Goal: Task Accomplishment & Management: Manage account settings

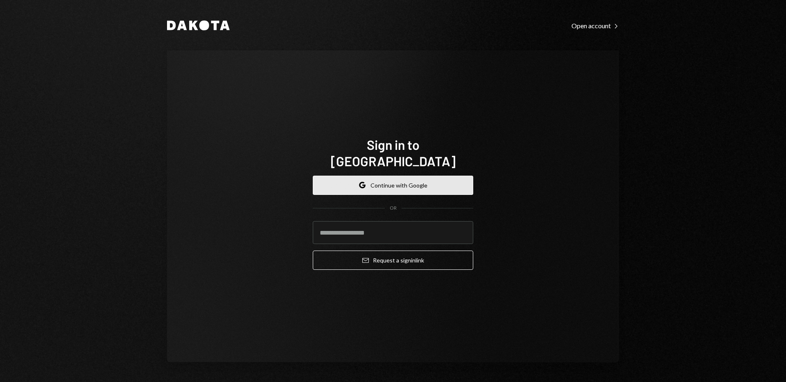
click at [403, 176] on button "Google Continue with Google" at bounding box center [393, 185] width 160 height 19
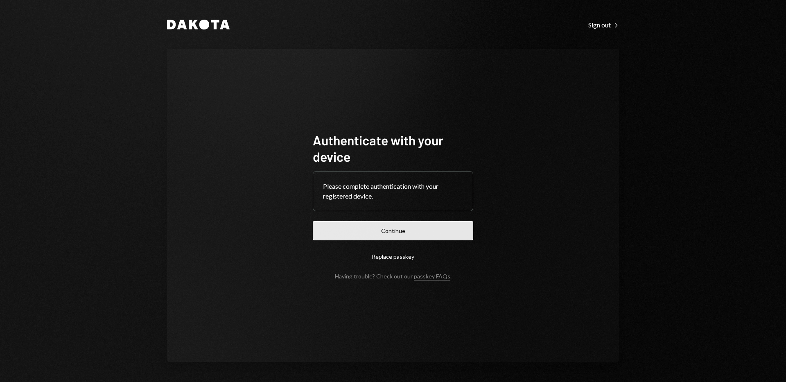
click at [416, 230] on button "Continue" at bounding box center [393, 230] width 160 height 19
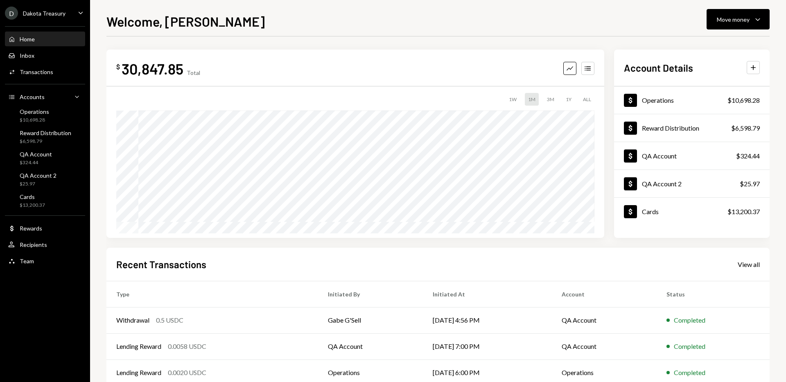
drag, startPoint x: 682, startPoint y: 41, endPoint x: 664, endPoint y: 41, distance: 17.6
click at [682, 41] on div "$ 30,847.85 Total Graph Accounts 1W 1M 3M 1Y ALL Account Details Plus Dollar Op…" at bounding box center [437, 245] width 663 height 418
click at [734, 21] on div "Move money" at bounding box center [733, 19] width 33 height 9
click at [722, 105] on div "Swap stablecoins" at bounding box center [732, 106] width 60 height 9
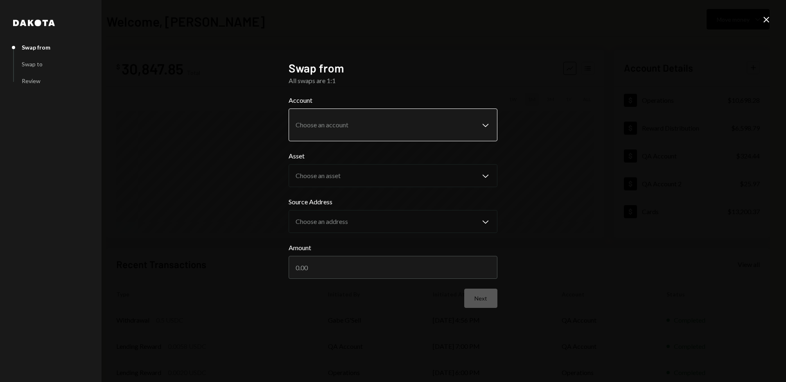
click at [383, 125] on body "D Dakota Treasury Caret Down Home Home Inbox Inbox Activities Transactions Acco…" at bounding box center [393, 191] width 786 height 382
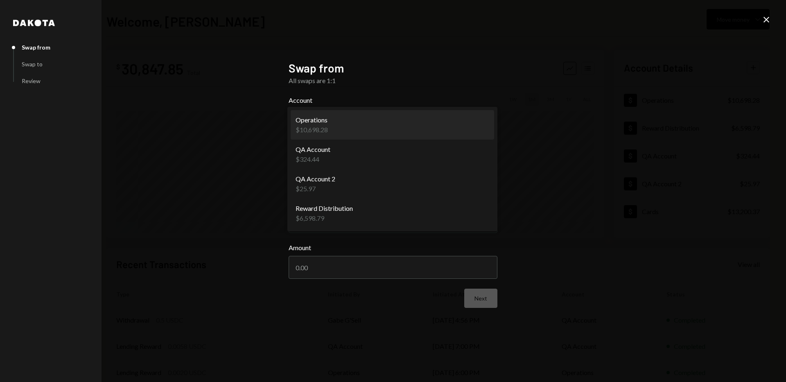
select select "**********"
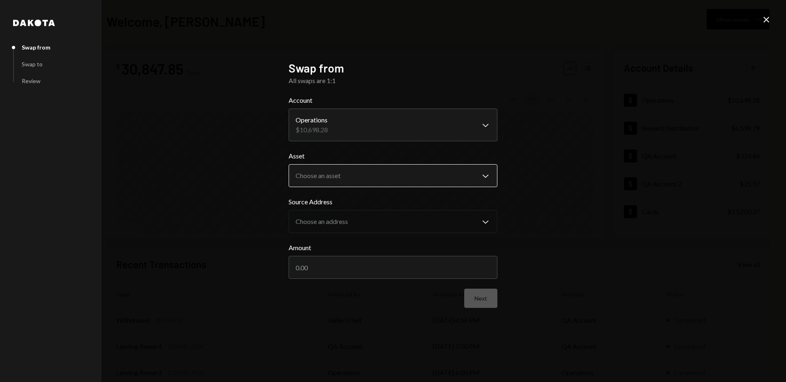
click at [423, 177] on body "D Dakota Treasury Caret Down Home Home Inbox Inbox Activities Transactions Acco…" at bounding box center [393, 191] width 786 height 382
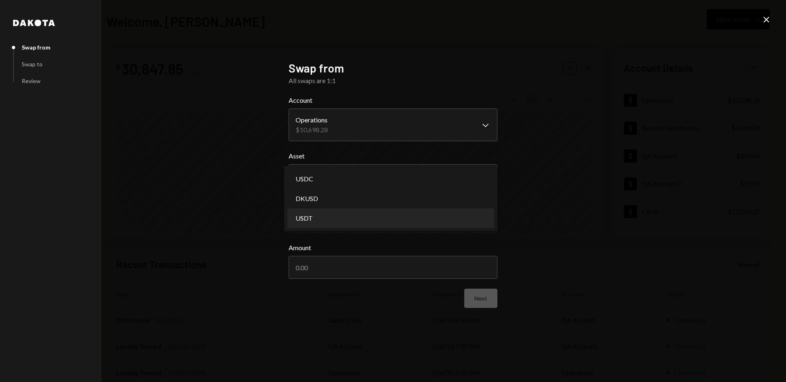
select select "****"
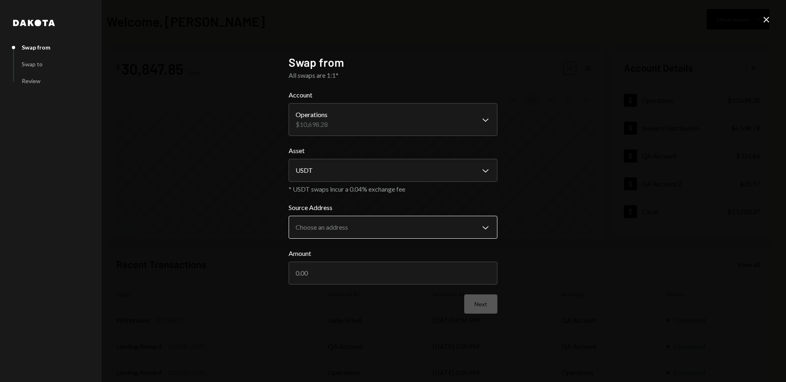
click at [416, 227] on body "D Dakota Treasury Caret Down Home Home Inbox Inbox Activities Transactions Acco…" at bounding box center [393, 191] width 786 height 382
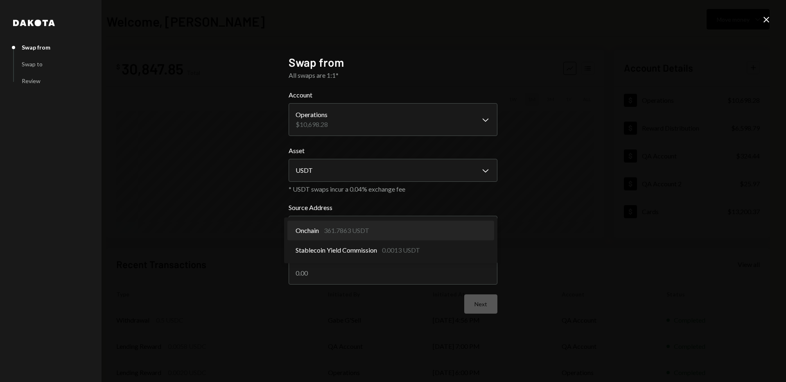
select select "**********"
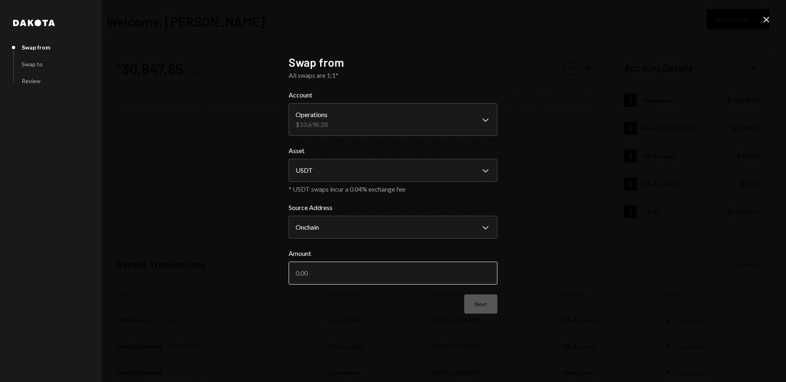
click at [405, 271] on input "Amount" at bounding box center [393, 273] width 209 height 23
click at [488, 302] on button "Next" at bounding box center [480, 303] width 33 height 19
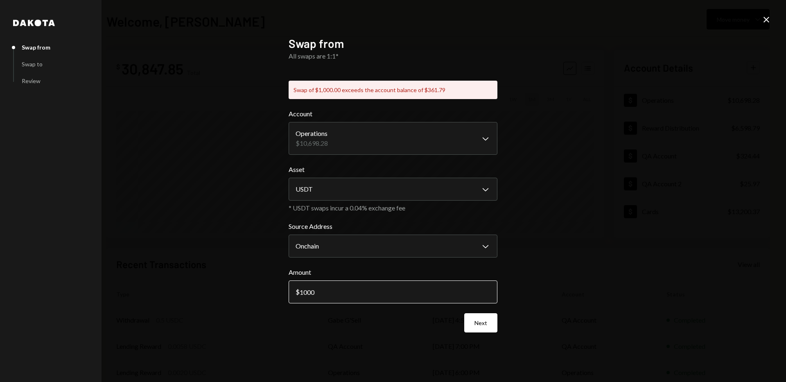
click at [324, 293] on input "1000" at bounding box center [393, 291] width 209 height 23
type input "100"
click at [479, 325] on button "Next" at bounding box center [480, 322] width 33 height 19
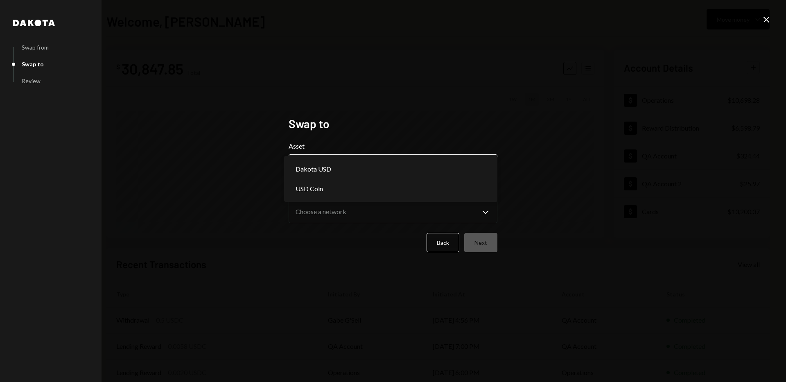
click at [437, 167] on body "D Dakota Treasury Caret Down Home Home Inbox Inbox Activities Transactions Acco…" at bounding box center [393, 191] width 786 height 382
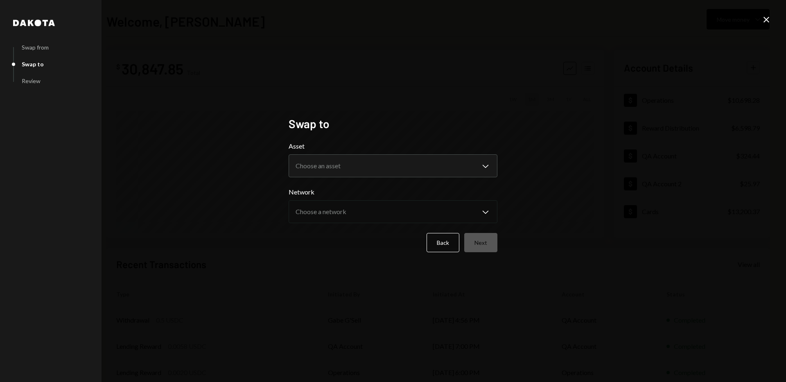
click at [440, 137] on div "**********" at bounding box center [393, 191] width 209 height 149
click at [442, 244] on button "Back" at bounding box center [442, 242] width 33 height 19
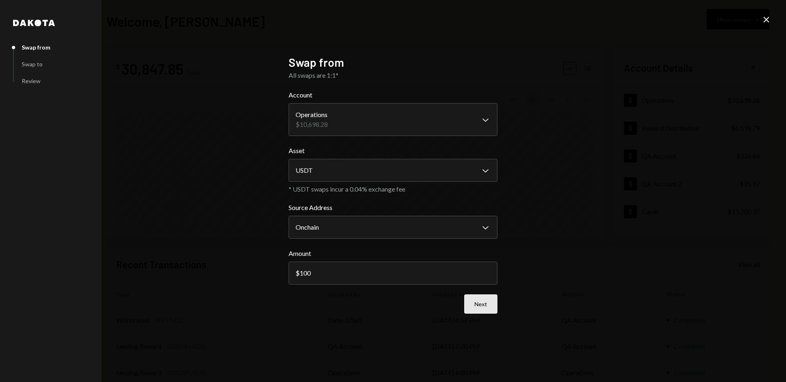
click at [483, 303] on button "Next" at bounding box center [480, 303] width 33 height 19
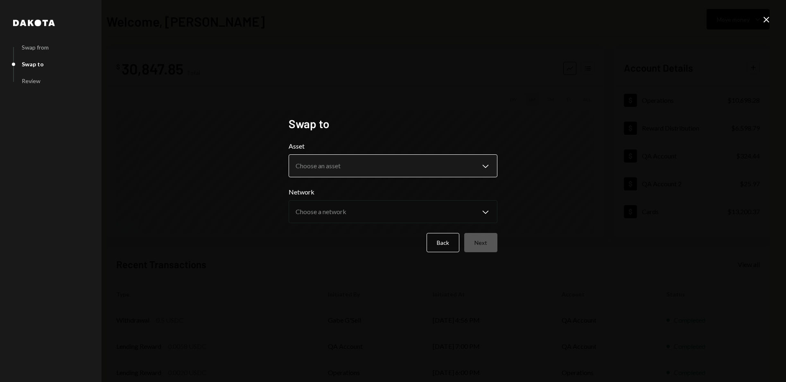
click at [442, 165] on body "D Dakota Treasury Caret Down Home Home Inbox Inbox Activities Transactions Acco…" at bounding box center [393, 191] width 786 height 382
click at [432, 169] on body "D Dakota Treasury Caret Down Home Home Inbox Inbox Activities Transactions Acco…" at bounding box center [393, 191] width 786 height 382
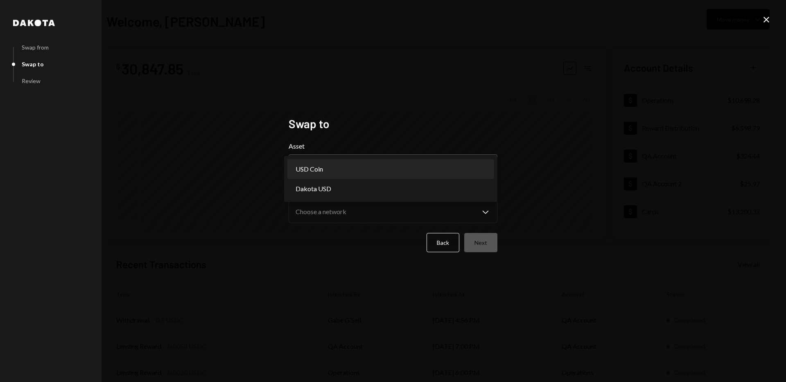
select select "****"
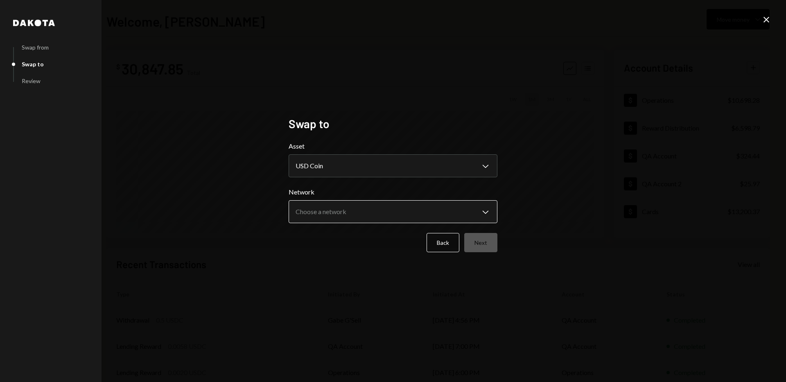
click at [404, 214] on body "D Dakota Treasury Caret Down Home Home Inbox Inbox Activities Transactions Acco…" at bounding box center [393, 191] width 786 height 382
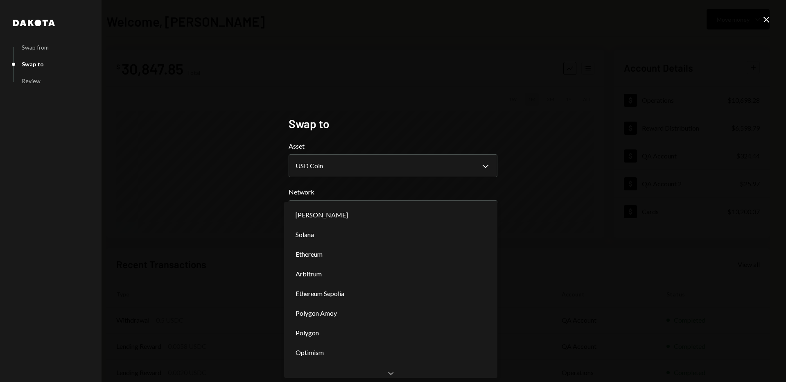
select select "**********"
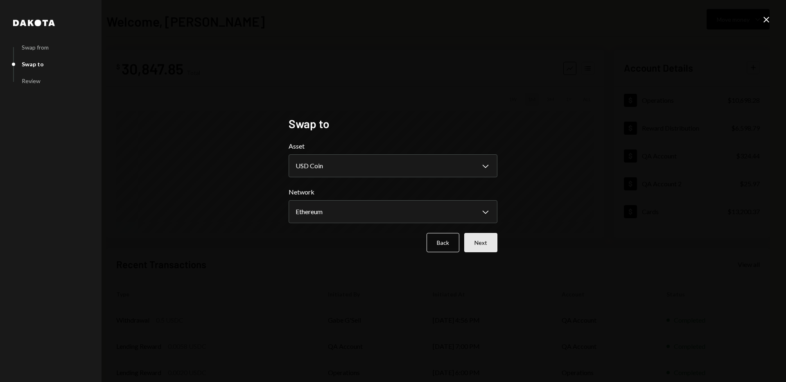
click at [478, 241] on button "Next" at bounding box center [480, 242] width 33 height 19
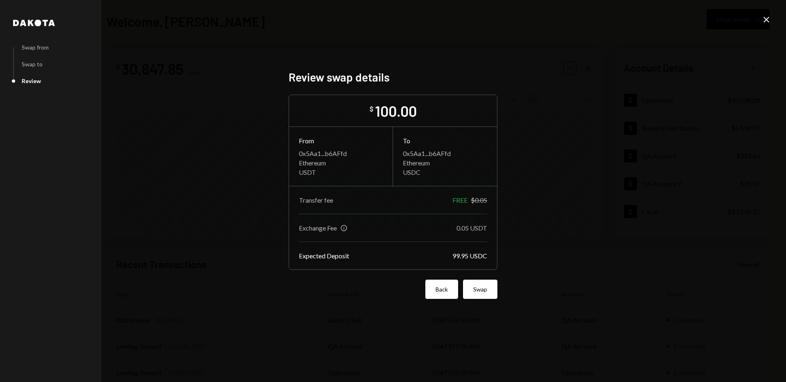
click at [438, 289] on button "Back" at bounding box center [441, 289] width 33 height 19
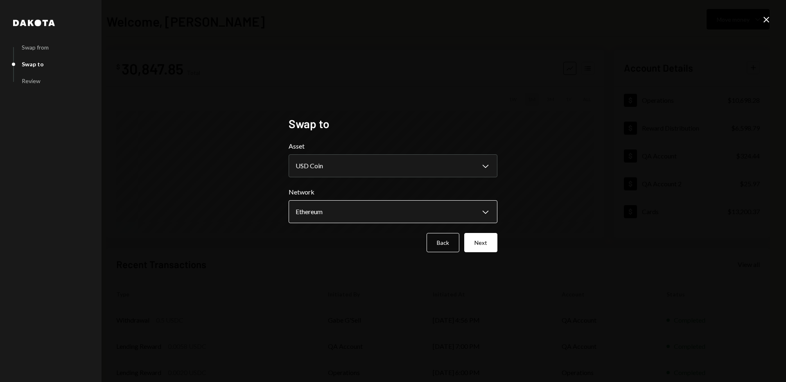
click at [410, 217] on body "D Dakota Treasury Caret Down Home Home Inbox Inbox Activities Transactions Acco…" at bounding box center [393, 191] width 786 height 382
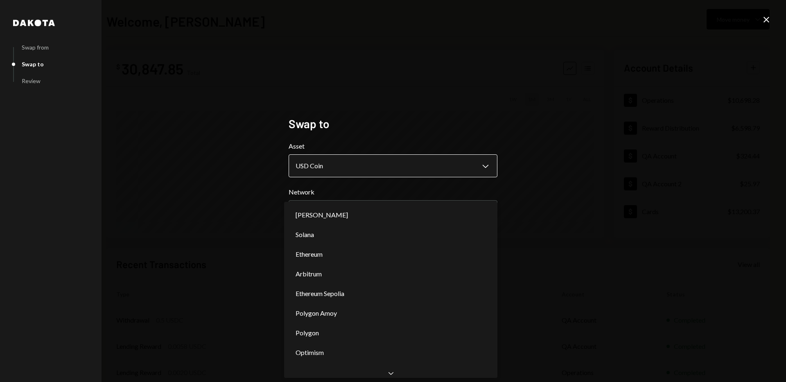
click at [410, 172] on body "D Dakota Treasury Caret Down Home Home Inbox Inbox Activities Transactions Acco…" at bounding box center [393, 191] width 786 height 382
select select "*****"
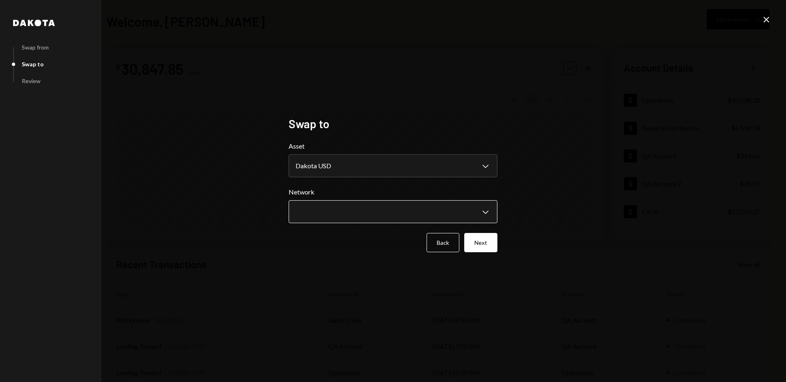
click at [422, 210] on body "D Dakota Treasury Caret Down Home Home Inbox Inbox Activities Transactions Acco…" at bounding box center [393, 191] width 786 height 382
click at [479, 244] on button "Next" at bounding box center [480, 242] width 33 height 19
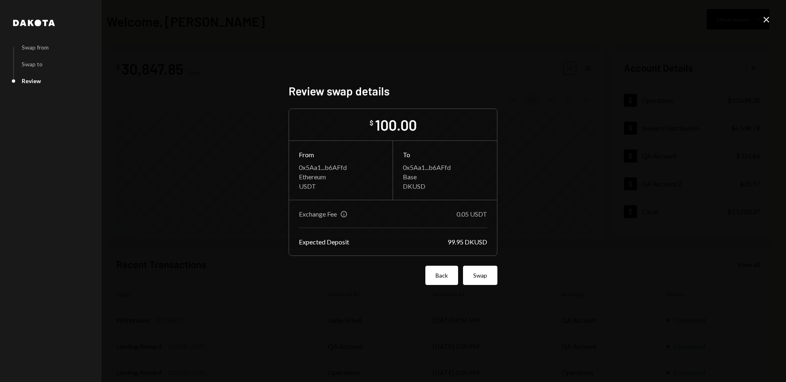
click at [441, 279] on button "Back" at bounding box center [441, 275] width 33 height 19
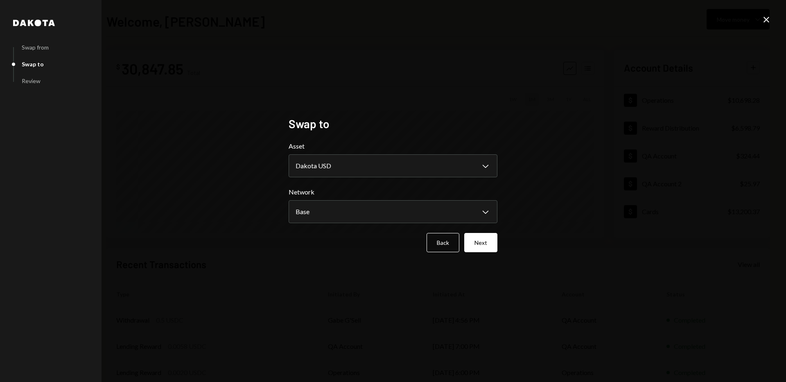
click at [765, 17] on icon "Close" at bounding box center [766, 20] width 10 height 10
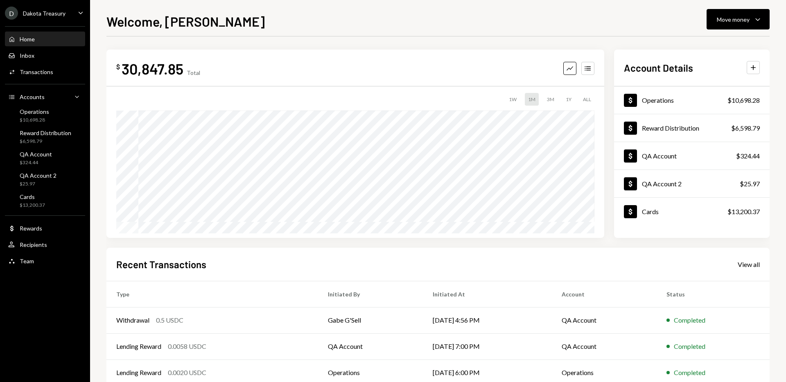
click at [494, 24] on div "Welcome, [PERSON_NAME] Move money Caret Down" at bounding box center [437, 20] width 663 height 18
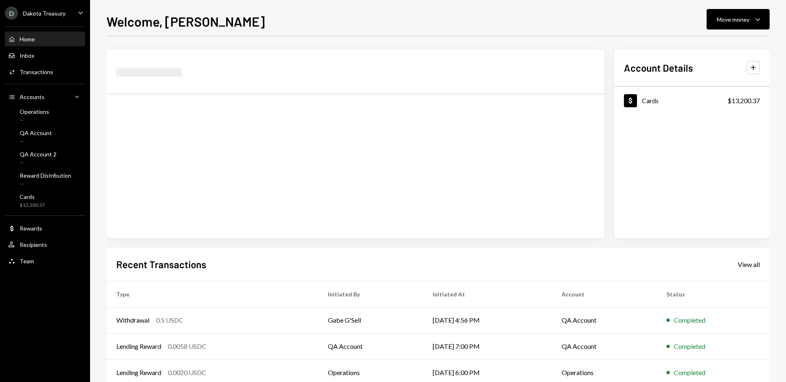
click at [457, 27] on div "Welcome, [PERSON_NAME] Move money Caret Down" at bounding box center [437, 20] width 663 height 18
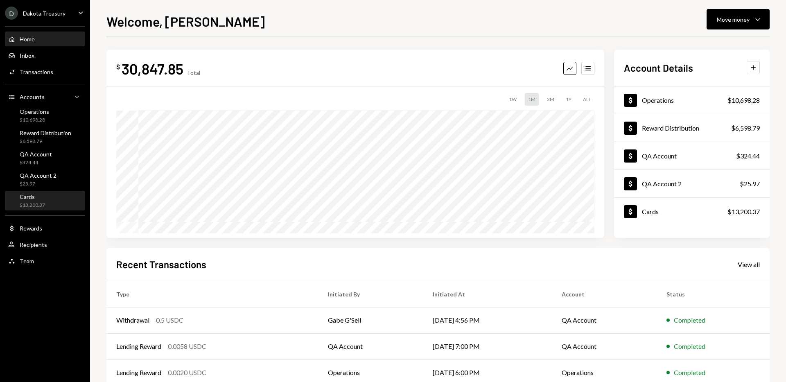
click at [40, 202] on div "$13,200.37" at bounding box center [32, 205] width 25 height 7
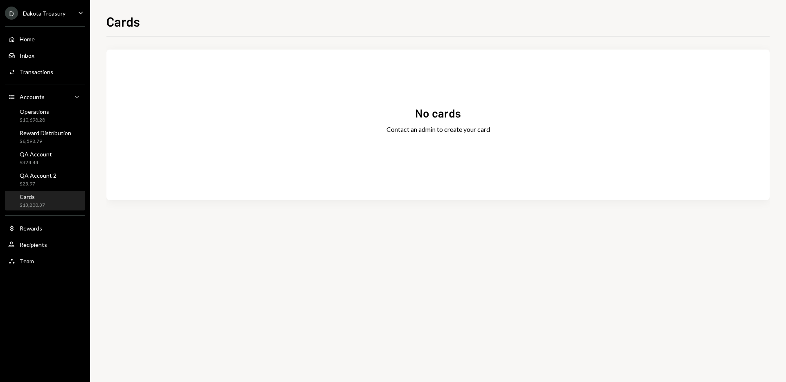
click at [457, 164] on div "No cards Contact an admin to create your card" at bounding box center [437, 124] width 663 height 131
click at [421, 132] on div "Contact an admin to create your card" at bounding box center [438, 129] width 104 height 10
drag, startPoint x: 429, startPoint y: 149, endPoint x: 337, endPoint y: 165, distance: 93.4
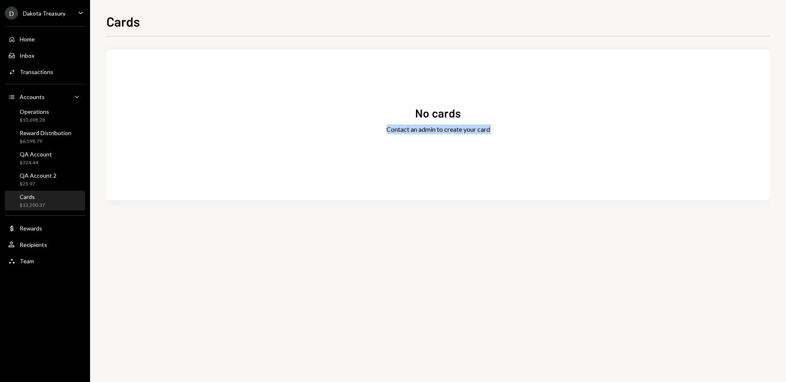
click at [429, 149] on div "No cards Contact an admin to create your card" at bounding box center [437, 124] width 663 height 131
click at [302, 165] on div "No cards Contact an admin to create your card" at bounding box center [437, 124] width 663 height 131
click at [57, 38] on div "Home Home" at bounding box center [45, 39] width 74 height 7
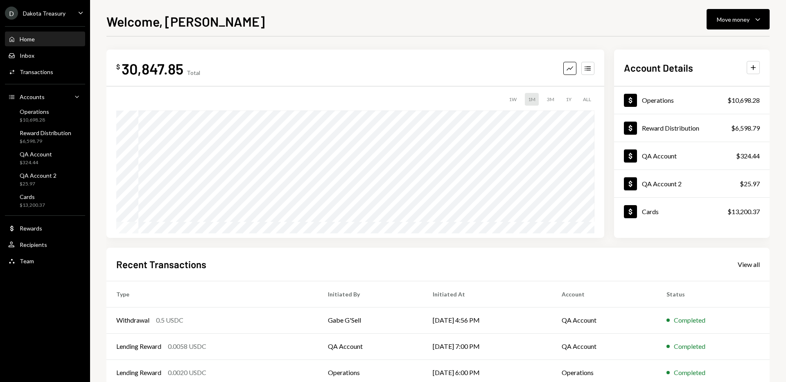
click at [570, 34] on div "Welcome, Christopher Move money Caret Down $ 30,847.85 Total Graph Accounts 1W …" at bounding box center [437, 196] width 663 height 370
click at [612, 35] on div "Welcome, Christopher Move money Caret Down $ 30,847.85 Total Graph Accounts 1W …" at bounding box center [437, 196] width 663 height 370
click at [730, 27] on button "Move money Caret Down" at bounding box center [737, 19] width 63 height 20
click at [733, 20] on div "Move money" at bounding box center [733, 19] width 33 height 9
click at [491, 39] on div "$ 30,847.85 Total Graph Accounts 1W 1M 3M 1Y ALL $32,781.01 Sep 02, 2025 Accoun…" at bounding box center [437, 245] width 663 height 418
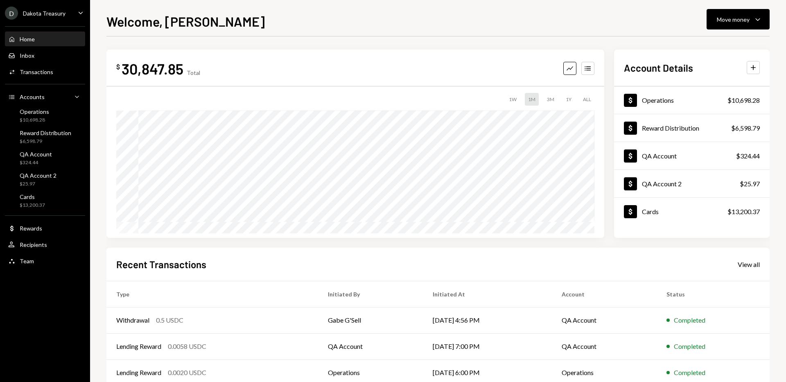
click at [361, 31] on div "Welcome, Christopher Move money Caret Down $ 30,847.85 Total Graph Accounts 1W …" at bounding box center [437, 196] width 663 height 370
click at [455, 21] on div "Welcome, [PERSON_NAME] Move money Caret Down" at bounding box center [437, 20] width 663 height 18
click at [487, 23] on div "Welcome, [PERSON_NAME] Move money Caret Down" at bounding box center [437, 20] width 663 height 18
click at [194, 18] on h1 "Welcome, [PERSON_NAME]" at bounding box center [185, 21] width 158 height 16
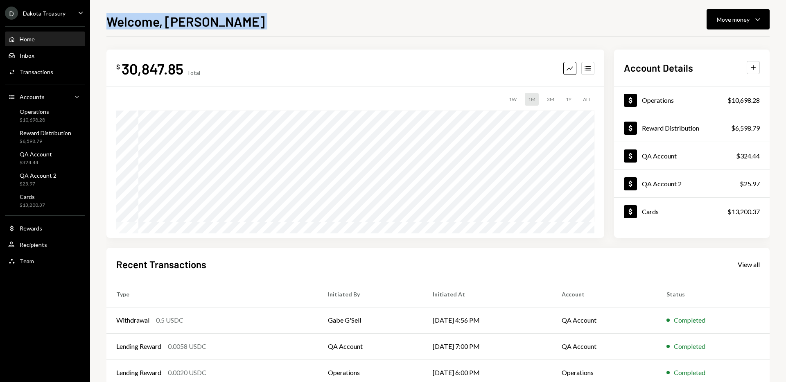
click at [194, 18] on h1 "Welcome, [PERSON_NAME]" at bounding box center [185, 21] width 158 height 16
drag, startPoint x: 150, startPoint y: 23, endPoint x: 203, endPoint y: 23, distance: 52.8
click at [150, 23] on h1 "Welcome, [PERSON_NAME]" at bounding box center [185, 21] width 158 height 16
click at [311, 26] on div "Welcome, [PERSON_NAME] Move money Caret Down" at bounding box center [437, 20] width 663 height 18
click at [568, 32] on div "Welcome, Christopher Move money Caret Down $ 30,847.85 Total Graph Accounts 1W …" at bounding box center [437, 196] width 663 height 370
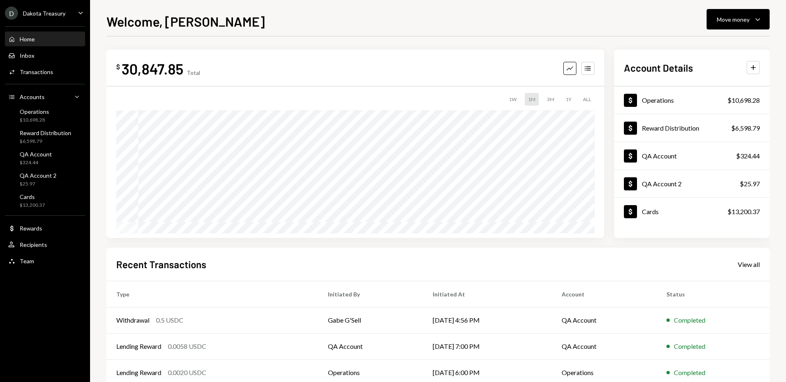
click at [566, 31] on div "Welcome, Christopher Move money Caret Down $ 30,847.85 Total Graph Accounts 1W …" at bounding box center [437, 196] width 663 height 370
click at [522, 30] on div "Welcome, Christopher Move money Caret Down $ 30,847.85 Total Graph Accounts 1W …" at bounding box center [437, 196] width 663 height 370
click at [460, 42] on div "$ 30,847.85 Total Graph Accounts 1W 1M 3M 1Y ALL Account Details Plus Dollar Op…" at bounding box center [437, 245] width 663 height 418
click at [408, 41] on div "$ 30,847.85 Total Graph Accounts 1W 1M 3M 1Y ALL Account Details Plus Dollar Op…" at bounding box center [437, 245] width 663 height 418
click at [404, 40] on div "$ 30,847.85 Total Graph Accounts 1W 1M 3M 1Y ALL Account Details Plus Dollar Op…" at bounding box center [437, 245] width 663 height 418
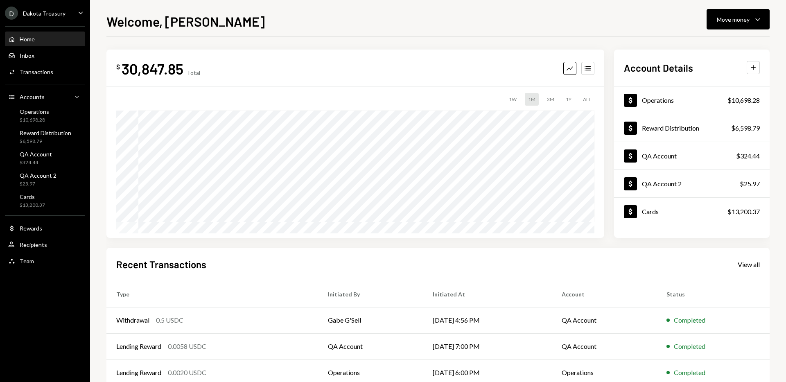
click at [174, 20] on h1 "Welcome, [PERSON_NAME]" at bounding box center [185, 21] width 158 height 16
click at [138, 24] on h1 "Welcome, [PERSON_NAME]" at bounding box center [185, 21] width 158 height 16
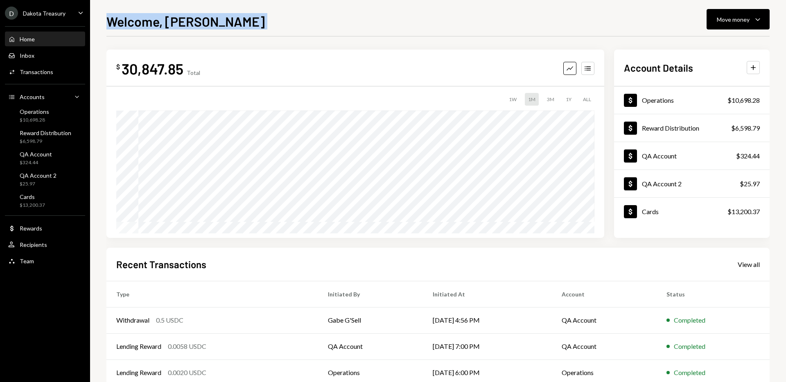
click at [138, 24] on h1 "Welcome, [PERSON_NAME]" at bounding box center [185, 21] width 158 height 16
click at [185, 23] on h1 "Welcome, [PERSON_NAME]" at bounding box center [185, 21] width 158 height 16
click at [310, 22] on div "Welcome, [PERSON_NAME] Move money Caret Down" at bounding box center [437, 20] width 663 height 18
click at [343, 16] on div "Welcome, [PERSON_NAME] Move money Caret Down" at bounding box center [437, 20] width 663 height 18
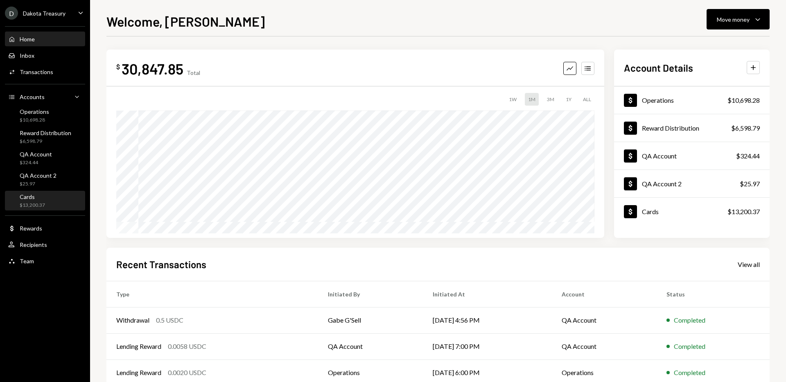
click at [46, 202] on div "Cards $13,200.37" at bounding box center [45, 201] width 74 height 16
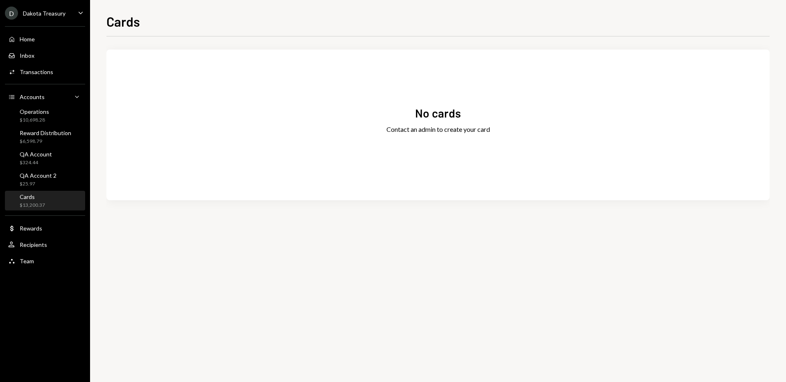
click at [447, 112] on div "No cards" at bounding box center [438, 113] width 46 height 16
click at [423, 114] on div "No cards" at bounding box center [438, 113] width 46 height 16
click at [545, 108] on div "No cards Contact an admin to create your card" at bounding box center [437, 124] width 663 height 131
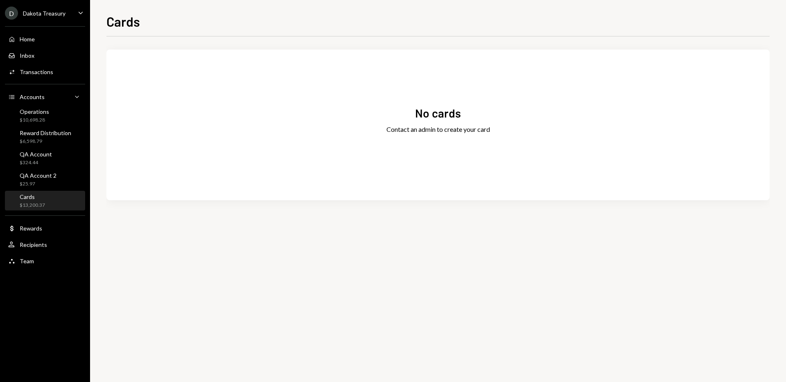
click at [451, 113] on div "No cards" at bounding box center [438, 113] width 46 height 16
click at [446, 113] on div "No cards" at bounding box center [438, 113] width 46 height 16
click at [21, 200] on div "Cards $13,200.37" at bounding box center [32, 201] width 25 height 16
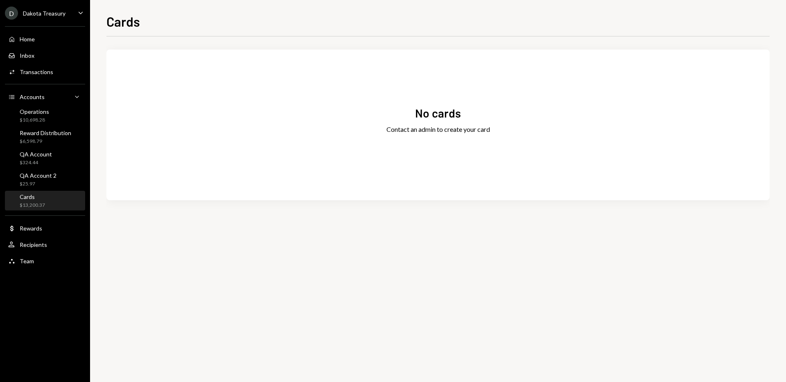
click at [69, 13] on div "D Dakota Treasury Caret Down" at bounding box center [45, 13] width 90 height 13
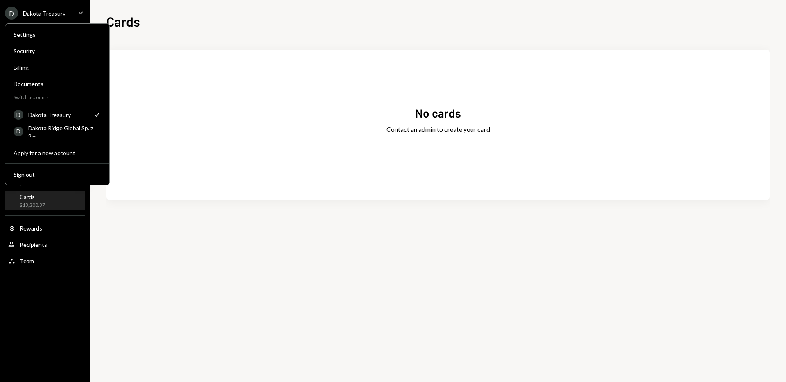
click at [68, 13] on div "D Dakota Treasury Caret Down" at bounding box center [45, 13] width 90 height 13
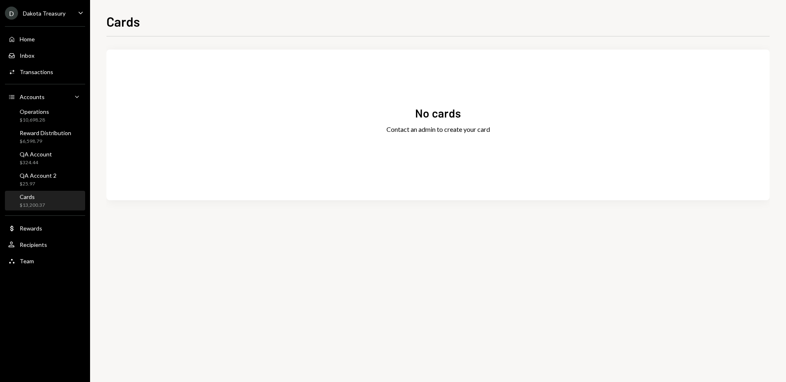
click at [347, 18] on div "Cards" at bounding box center [437, 20] width 663 height 18
